Goal: Task Accomplishment & Management: Use online tool/utility

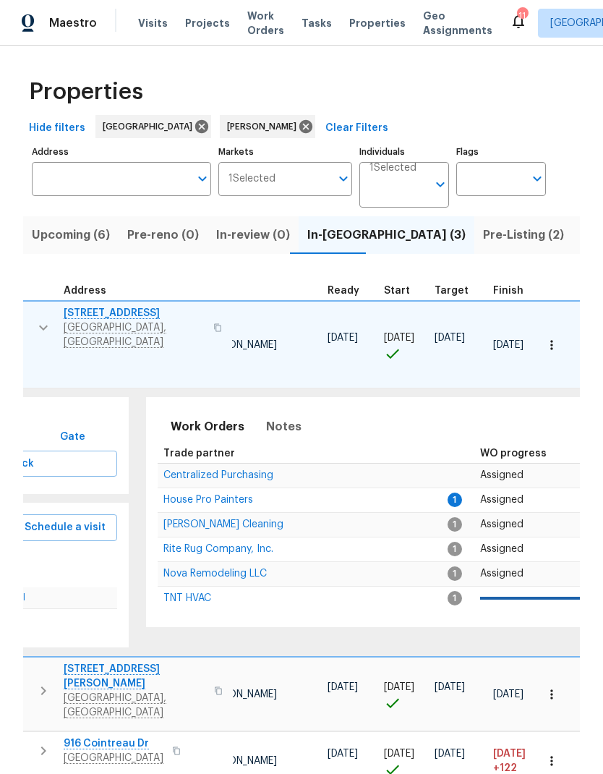
scroll to position [0, 172]
click at [182, 569] on span "Nova Remodeling LLC" at bounding box center [214, 574] width 103 height 10
click at [209, 495] on span "House Pro Painters" at bounding box center [208, 500] width 90 height 10
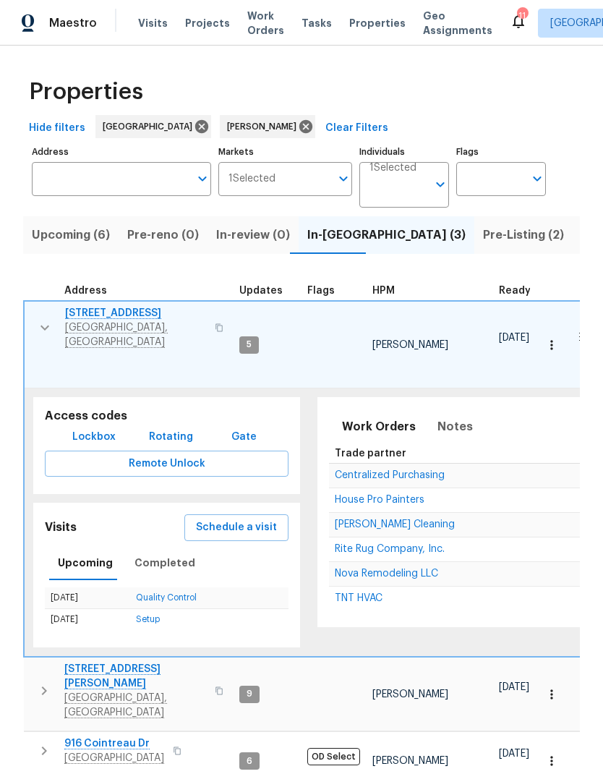
scroll to position [0, 0]
click at [454, 417] on span "Notes" at bounding box center [455, 427] width 35 height 20
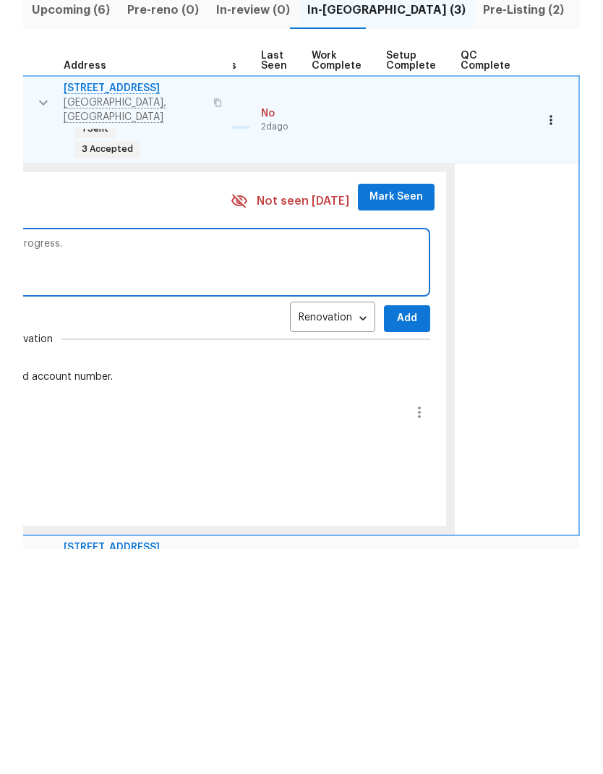
scroll to position [-1, 721]
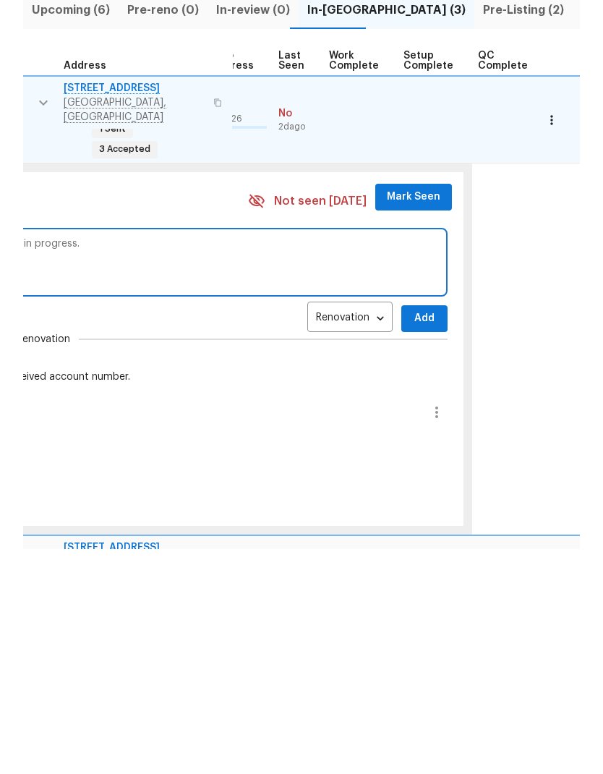
type textarea "Progress. Drywall repairs and paint preparation is in progress. Debris removal …"
click at [423, 530] on button "Add" at bounding box center [425, 543] width 46 height 27
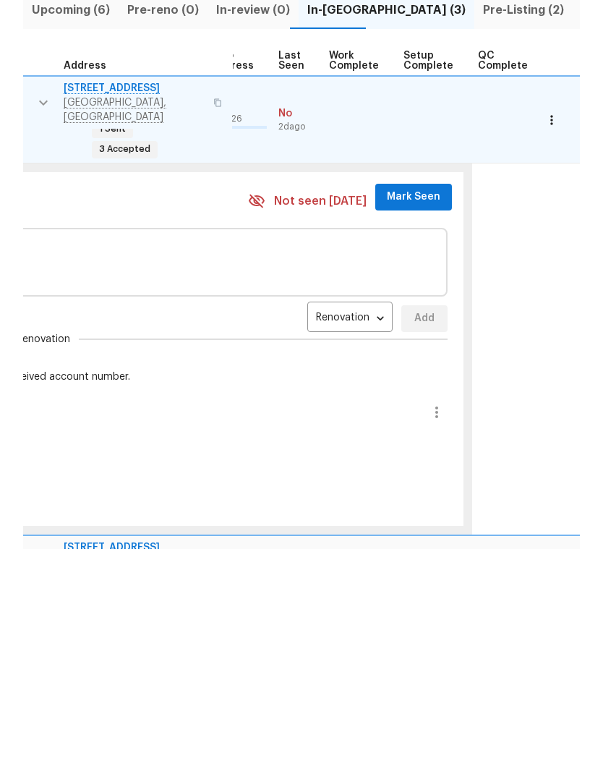
scroll to position [58, 0]
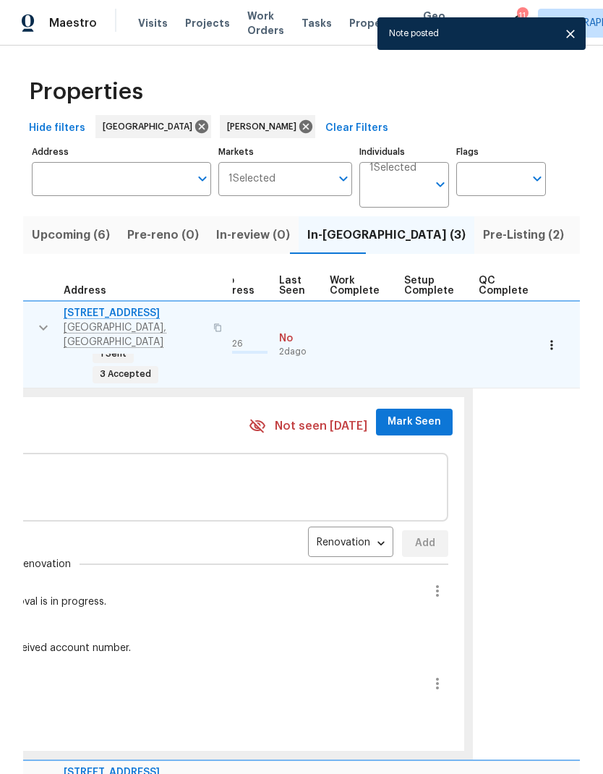
click at [420, 413] on span "Mark Seen" at bounding box center [415, 422] width 54 height 18
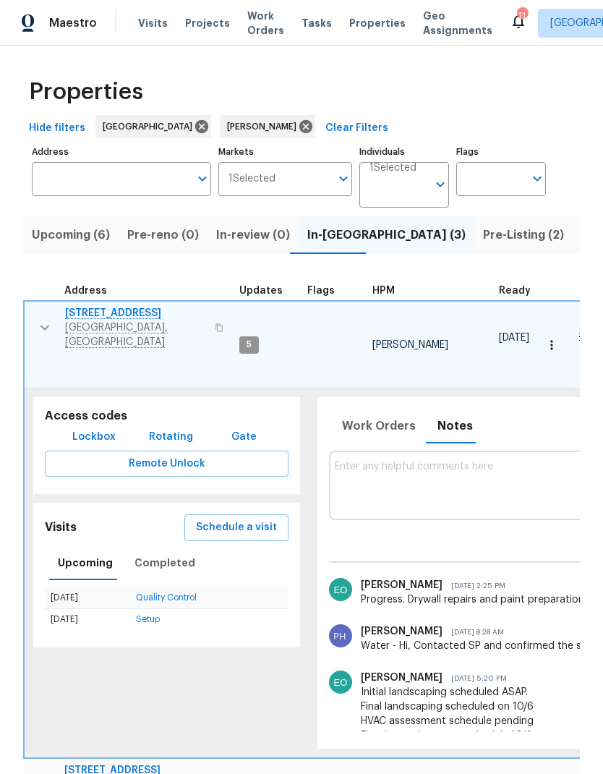
scroll to position [0, 0]
click at [36, 319] on icon "button" at bounding box center [44, 327] width 17 height 17
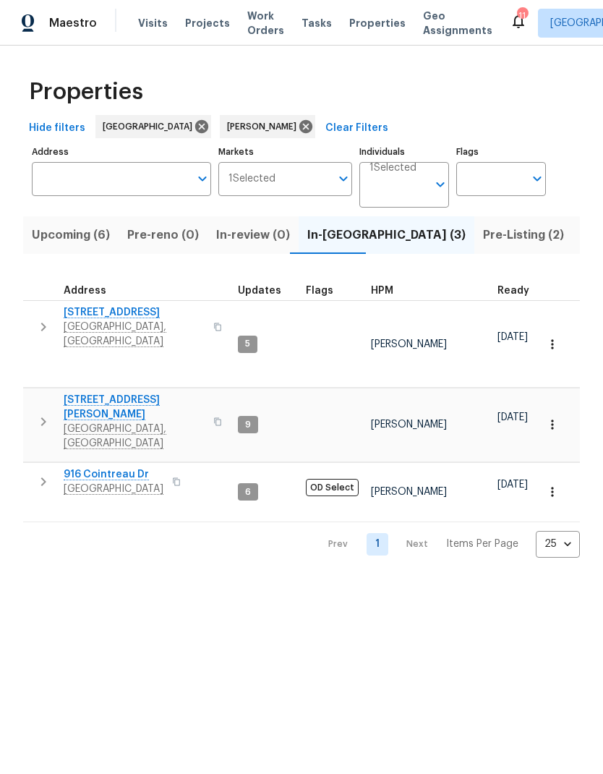
click at [30, 393] on button "button" at bounding box center [43, 422] width 29 height 58
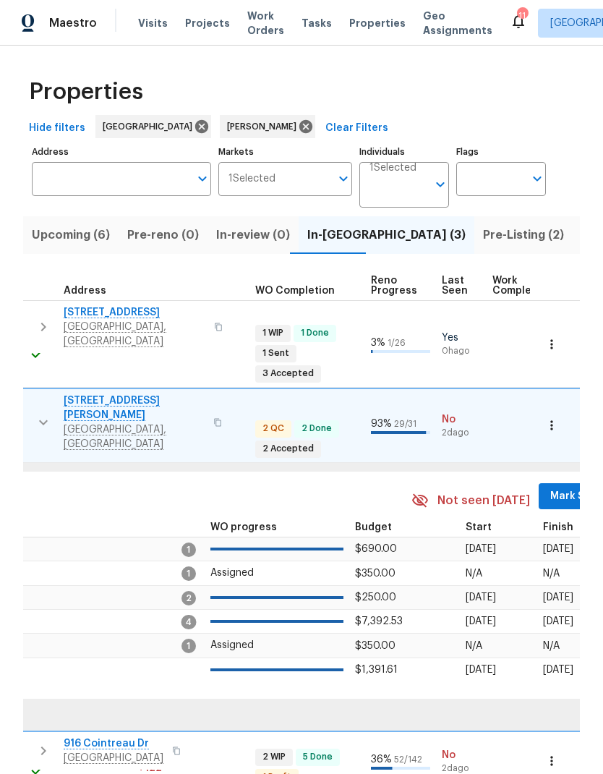
scroll to position [12, 584]
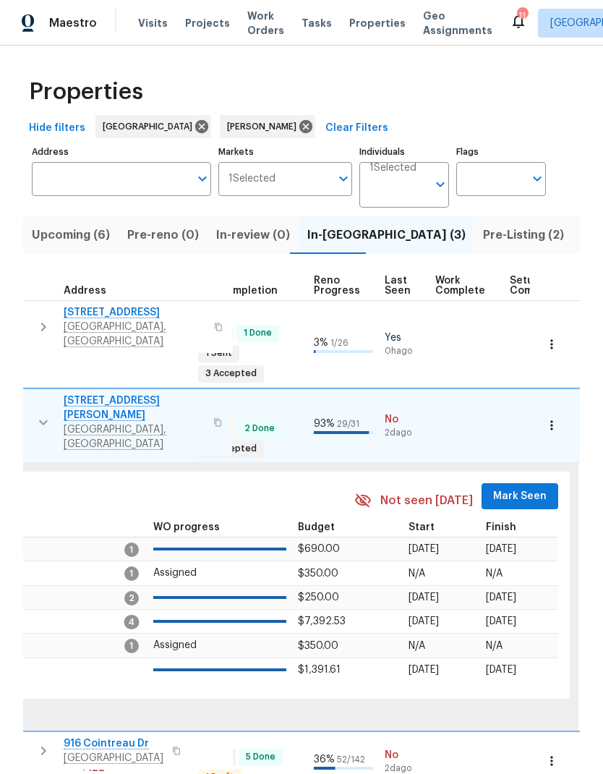
click at [493, 488] on span "Mark Seen" at bounding box center [520, 497] width 54 height 18
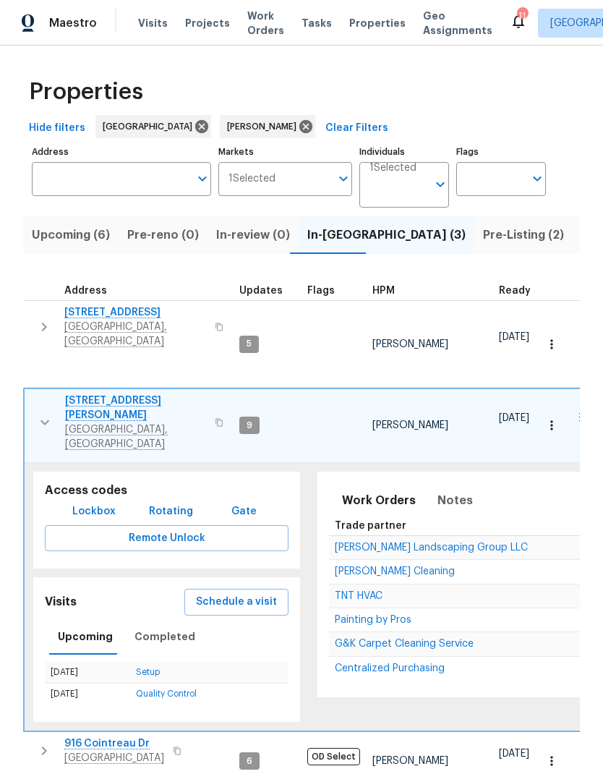
scroll to position [12, 0]
click at [43, 414] on icon "button" at bounding box center [44, 422] width 17 height 17
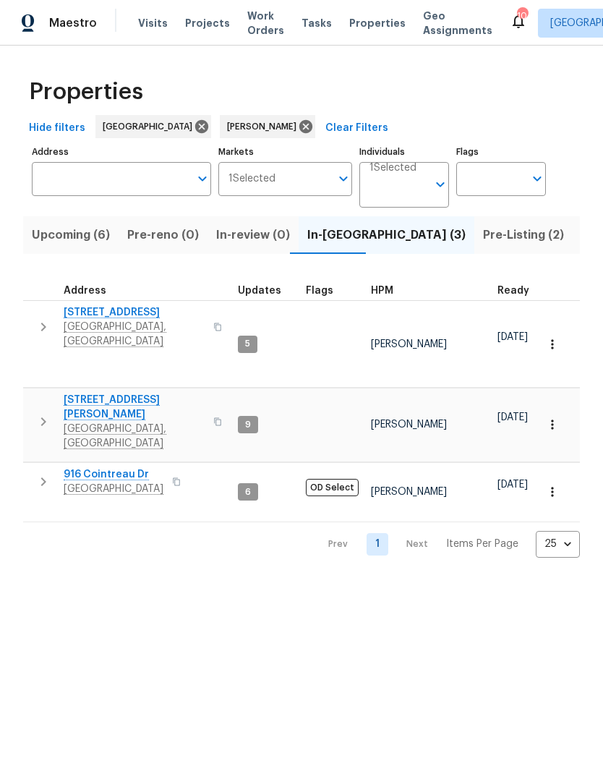
click at [41, 467] on button "button" at bounding box center [43, 481] width 29 height 29
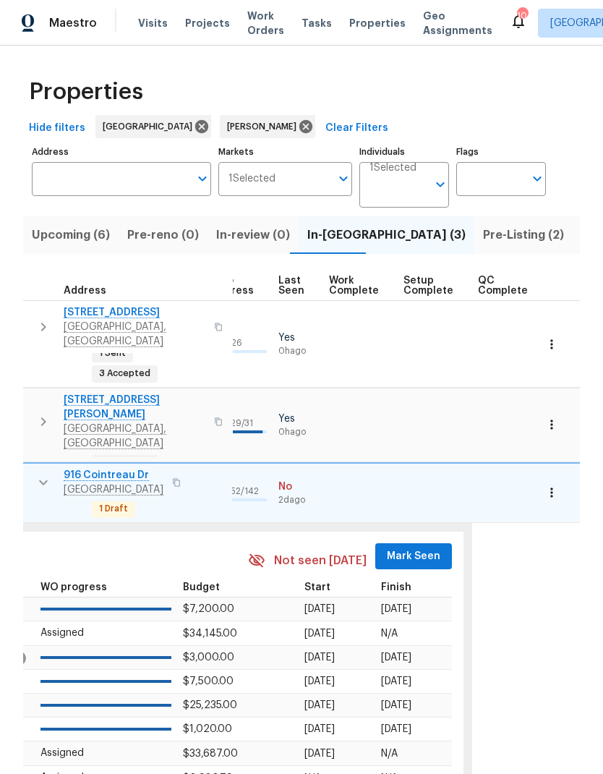
scroll to position [0, 690]
click at [416, 548] on span "Mark Seen" at bounding box center [415, 557] width 54 height 18
click at [415, 543] on button "Mark Seen" at bounding box center [414, 556] width 77 height 27
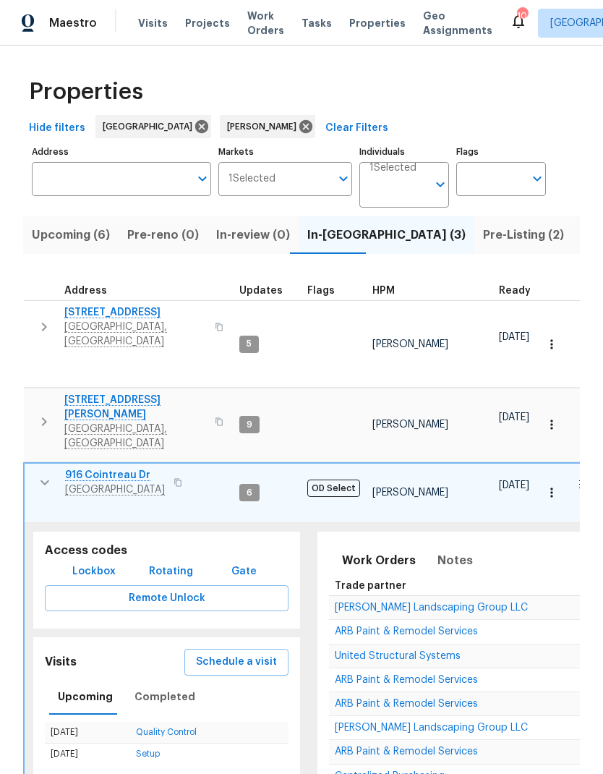
scroll to position [0, 0]
click at [36, 474] on icon "button" at bounding box center [44, 482] width 17 height 17
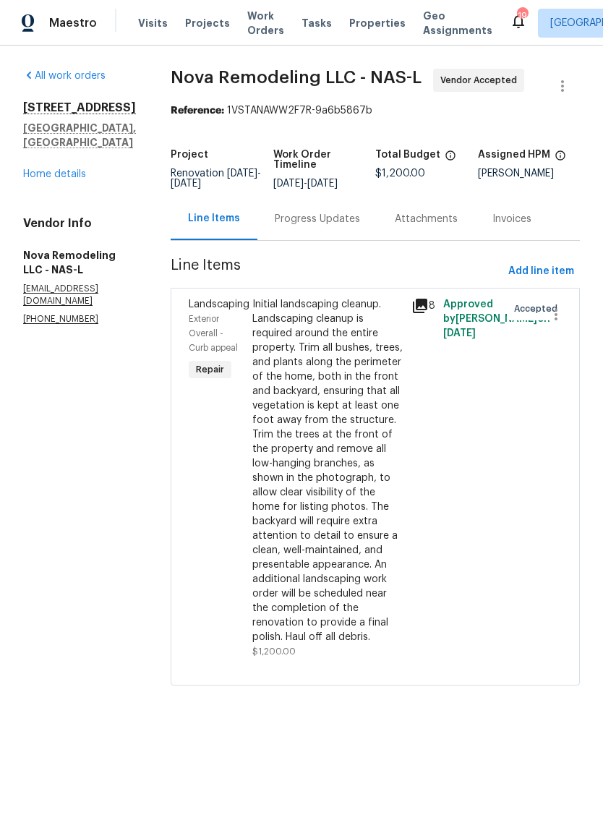
click at [327, 226] on div "Progress Updates" at bounding box center [317, 219] width 85 height 14
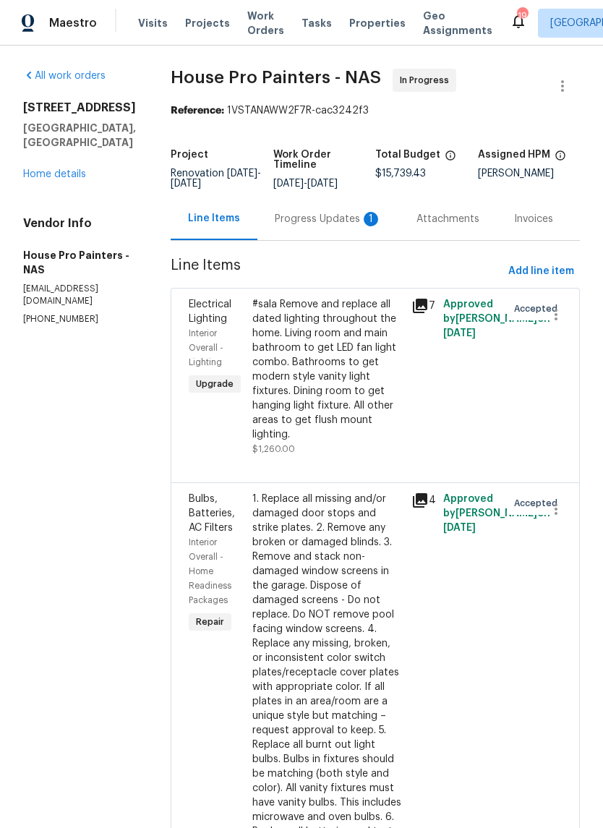
click at [333, 219] on div "Progress Updates 1" at bounding box center [329, 219] width 142 height 43
